Goal: Information Seeking & Learning: Find specific page/section

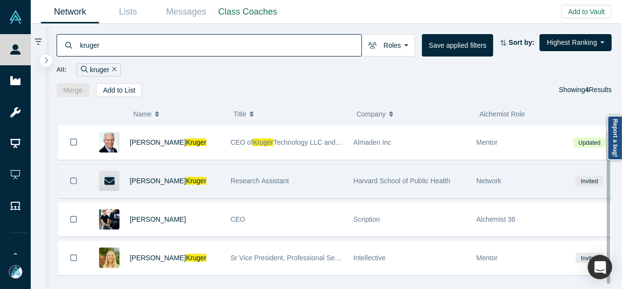
scroll to position [10, 0]
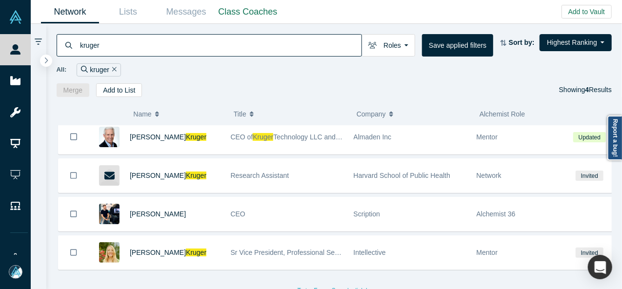
drag, startPoint x: 135, startPoint y: 46, endPoint x: 54, endPoint y: 48, distance: 81.0
click at [54, 48] on div "kruger Roles Founders Faculty Mentors Alumni Mentor Angels VCs Corporate Innova…" at bounding box center [334, 60] width 576 height 73
paste input "FotoNow, 36Zero Vision GmbH"
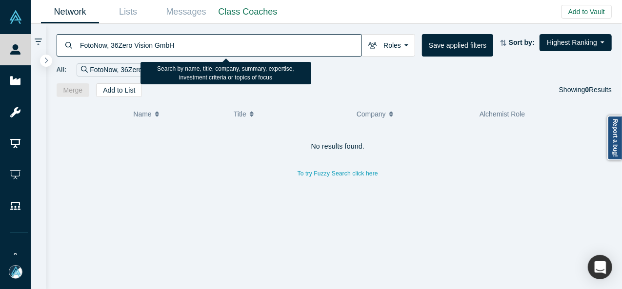
drag, startPoint x: 107, startPoint y: 46, endPoint x: 199, endPoint y: 43, distance: 92.2
click at [199, 43] on input "FotoNow, 36Zero Vision GmbH" at bounding box center [220, 45] width 282 height 23
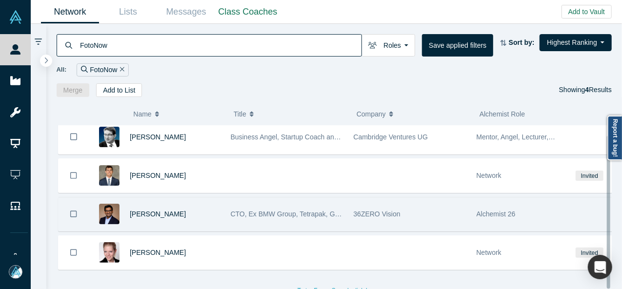
scroll to position [10, 0]
click at [373, 210] on span "36ZERO Vision" at bounding box center [377, 214] width 47 height 8
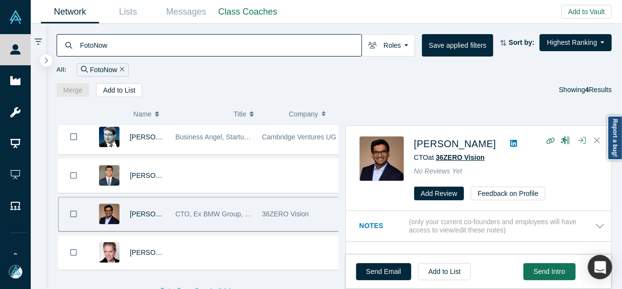
click at [465, 156] on span "36ZERO Vision" at bounding box center [459, 158] width 49 height 8
drag, startPoint x: 119, startPoint y: 43, endPoint x: 71, endPoint y: 45, distance: 47.8
click at [72, 45] on div "FotoNow" at bounding box center [209, 45] width 305 height 22
paste input "reedcamp"
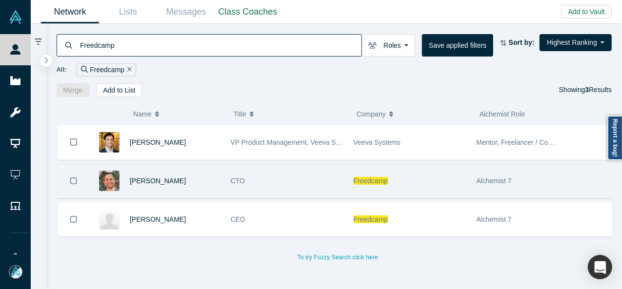
click at [369, 185] on div "Freedcamp" at bounding box center [410, 181] width 113 height 34
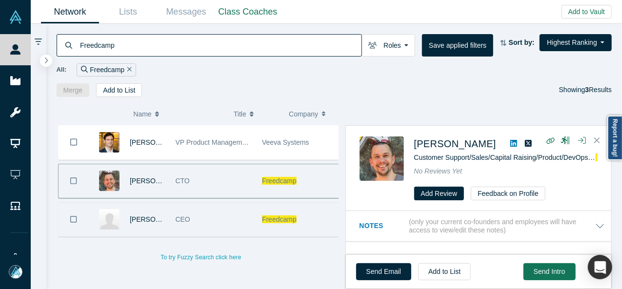
click at [275, 221] on span "Freedcamp" at bounding box center [279, 220] width 35 height 8
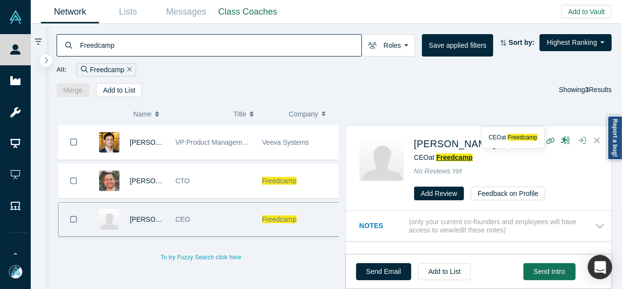
click at [439, 158] on span "Freedcamp" at bounding box center [454, 158] width 37 height 8
drag, startPoint x: 118, startPoint y: 48, endPoint x: 77, endPoint y: 48, distance: 41.0
click at [77, 48] on div "Freedcamp" at bounding box center [209, 45] width 305 height 22
paste input "Fuse"
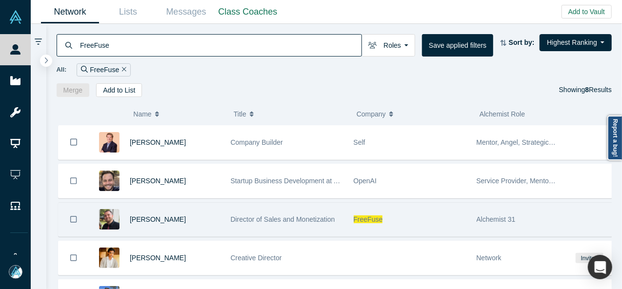
click at [357, 216] on span "FreeFuse" at bounding box center [368, 220] width 29 height 8
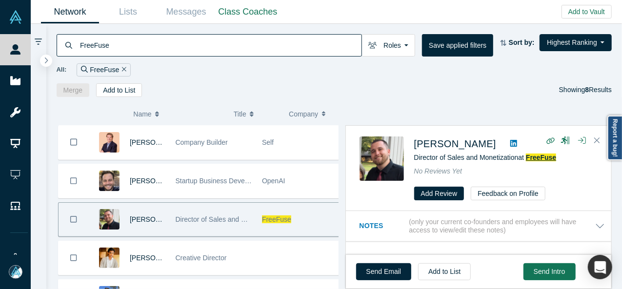
click at [545, 155] on span "FreeFuse" at bounding box center [541, 158] width 30 height 8
drag, startPoint x: 118, startPoint y: 48, endPoint x: 78, endPoint y: 42, distance: 40.5
click at [78, 42] on div "FreeFuse" at bounding box center [209, 45] width 305 height 22
paste input "Cattle Scan"
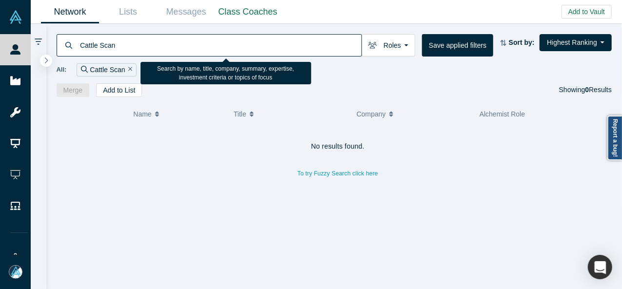
drag, startPoint x: 131, startPoint y: 47, endPoint x: 87, endPoint y: 40, distance: 44.5
click at [87, 40] on input "Cattle Scan" at bounding box center [220, 45] width 282 height 23
paste input "Denis Tokarev"
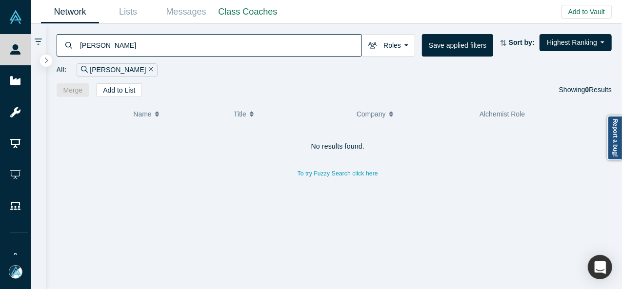
drag, startPoint x: 95, startPoint y: 46, endPoint x: 62, endPoint y: 46, distance: 32.2
click at [62, 46] on div "Denis Tokarev" at bounding box center [209, 45] width 305 height 22
type input "Denis Tokarev"
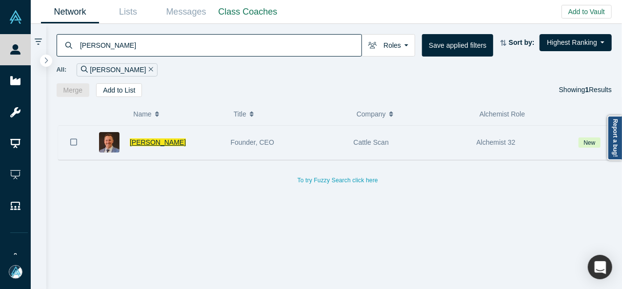
click at [157, 142] on span "Denis Tokarev" at bounding box center [158, 142] width 56 height 8
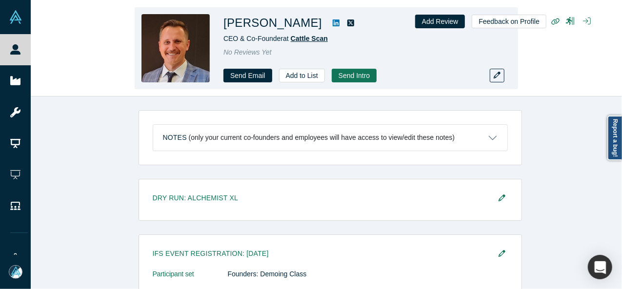
click at [309, 39] on span "Cattle Scan" at bounding box center [309, 39] width 37 height 8
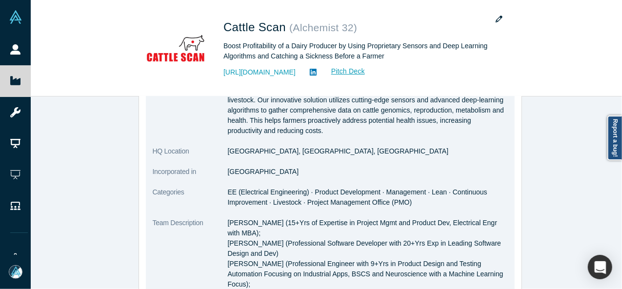
scroll to position [146, 0]
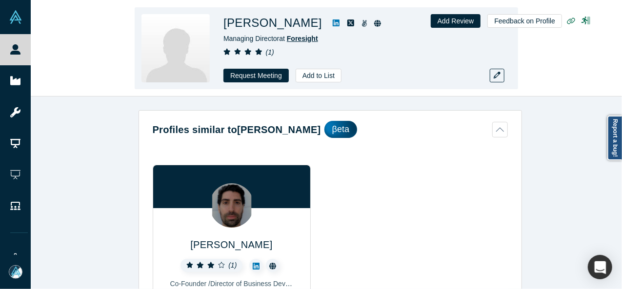
scroll to position [387, 0]
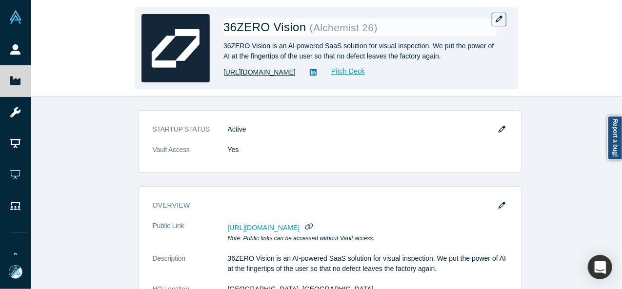
drag, startPoint x: 221, startPoint y: 77, endPoint x: 299, endPoint y: 76, distance: 78.0
click at [299, 76] on div "36ZERO Vision ( Alchemist 26 ) 36ZERO Vision is an AI-powered SaaS solution for…" at bounding box center [326, 48] width 383 height 82
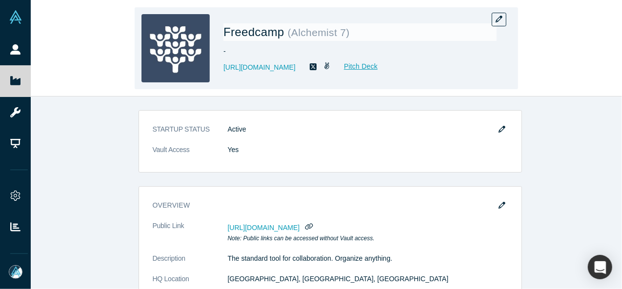
drag, startPoint x: 224, startPoint y: 78, endPoint x: 295, endPoint y: 74, distance: 70.8
click at [295, 74] on div "Freedcamp ( Alchemist 7 ) - https://freedcamp.com Pitch Deck" at bounding box center [359, 48] width 273 height 68
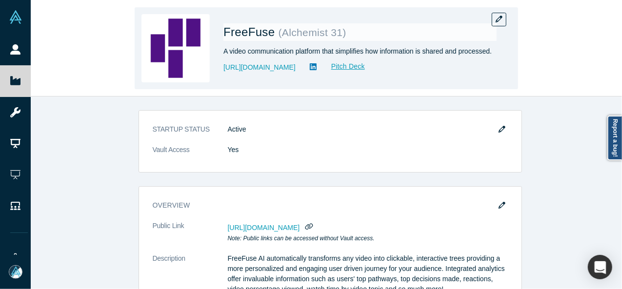
drag, startPoint x: 217, startPoint y: 70, endPoint x: 304, endPoint y: 72, distance: 86.3
click at [304, 72] on div "FreeFuse ( Alchemist 31 ) A video communication platform that simplifies how in…" at bounding box center [326, 48] width 383 height 82
copy link "[URL][DOMAIN_NAME]"
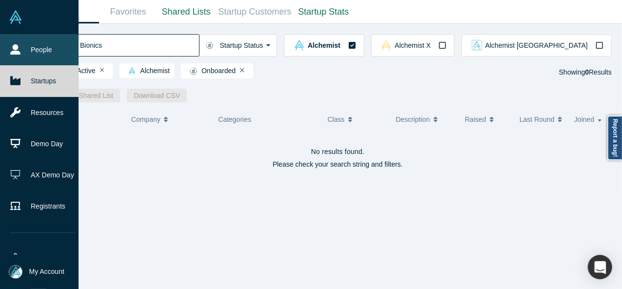
click at [16, 48] on icon at bounding box center [15, 49] width 10 height 10
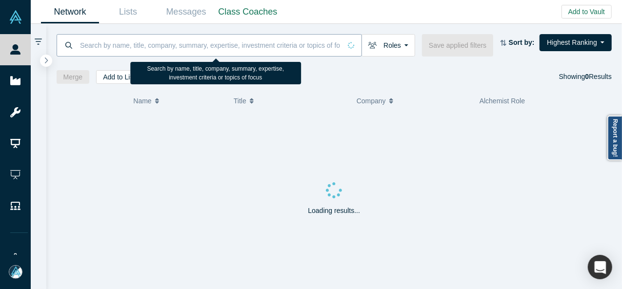
click at [138, 49] on input at bounding box center [210, 45] width 262 height 23
paste input "[PERSON_NAME]"
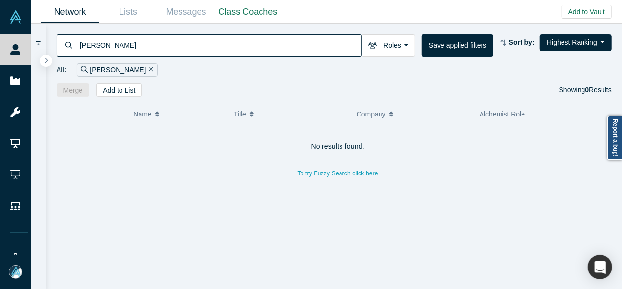
type input "[PERSON_NAME]"
